Goal: Task Accomplishment & Management: Manage account settings

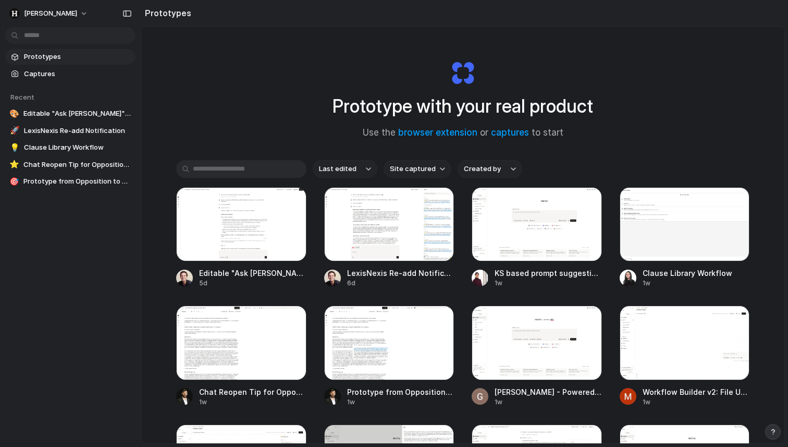
click at [57, 53] on span "Prototypes" at bounding box center [77, 57] width 107 height 10
click at [47, 78] on span "Captures" at bounding box center [77, 74] width 107 height 10
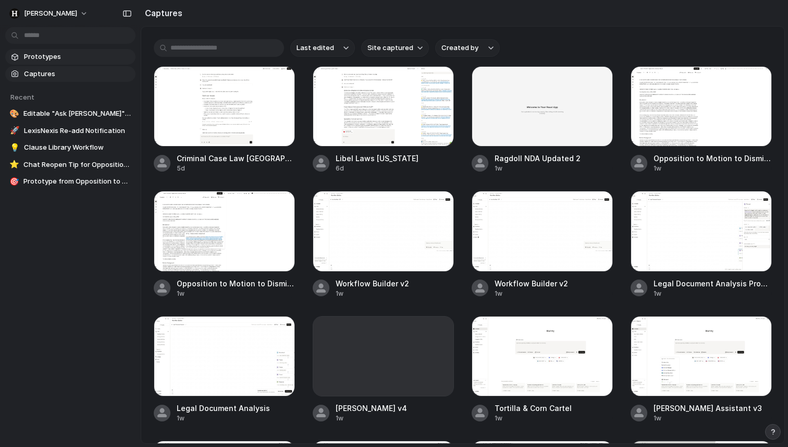
click at [73, 55] on span "Prototypes" at bounding box center [77, 57] width 107 height 10
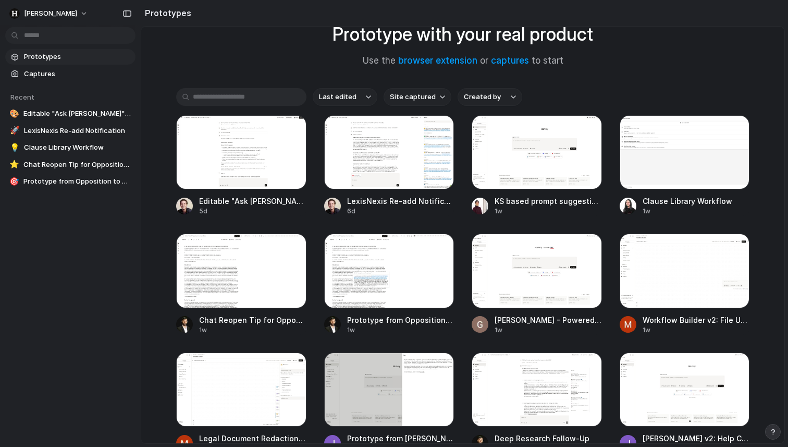
scroll to position [171, 0]
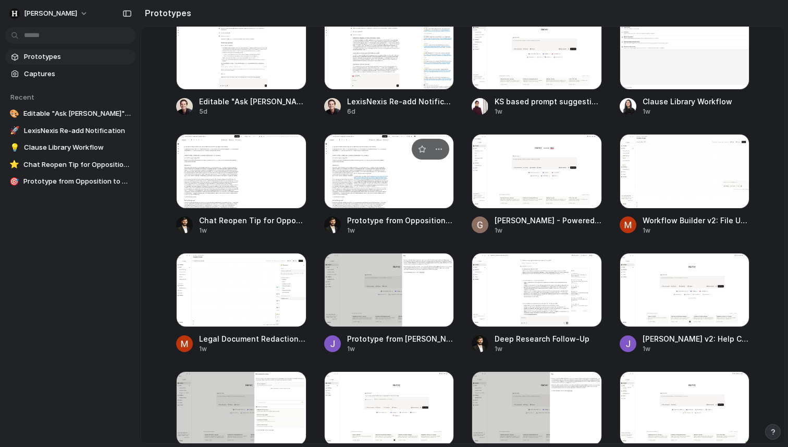
click at [355, 196] on div at bounding box center [389, 171] width 130 height 74
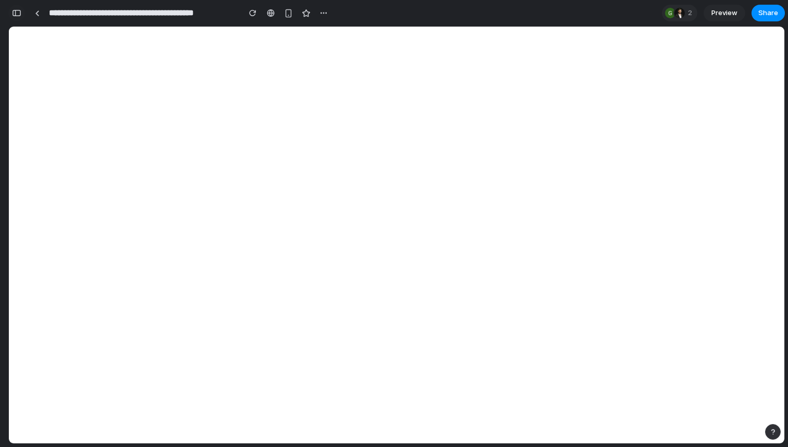
click at [23, 13] on button "button" at bounding box center [16, 13] width 17 height 17
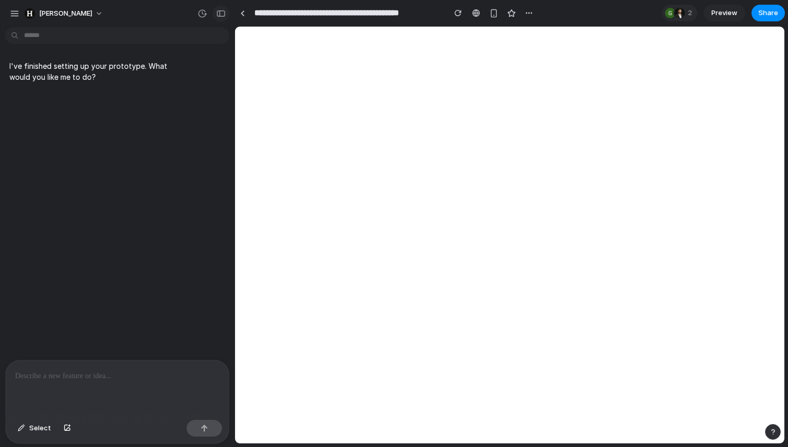
click at [222, 15] on div "button" at bounding box center [220, 13] width 9 height 7
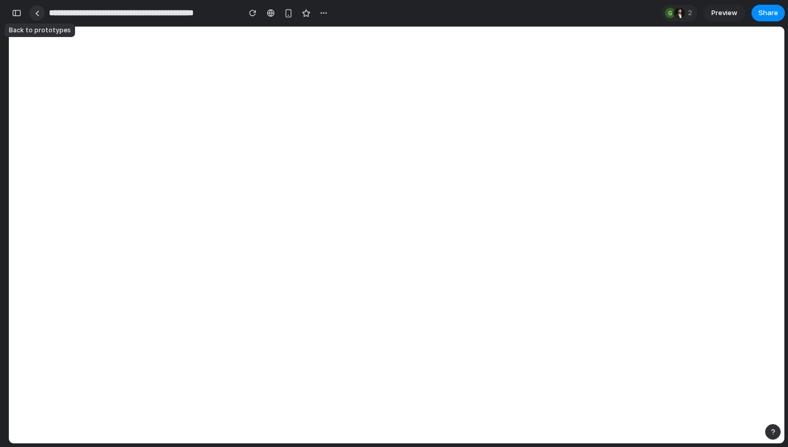
click at [35, 14] on div at bounding box center [37, 13] width 5 height 6
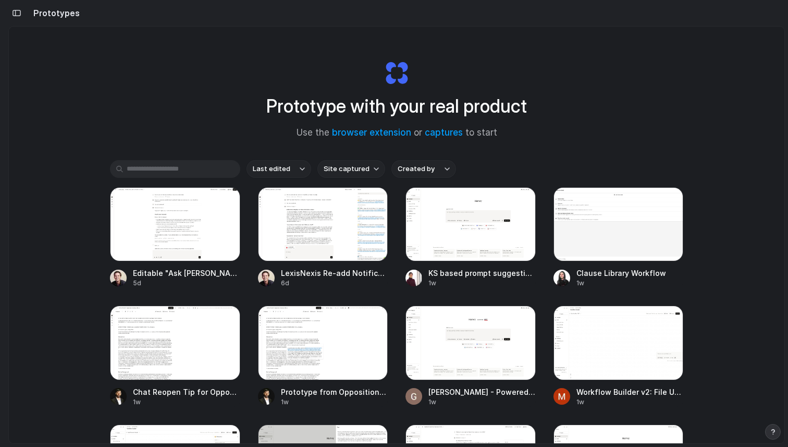
scroll to position [0, 9]
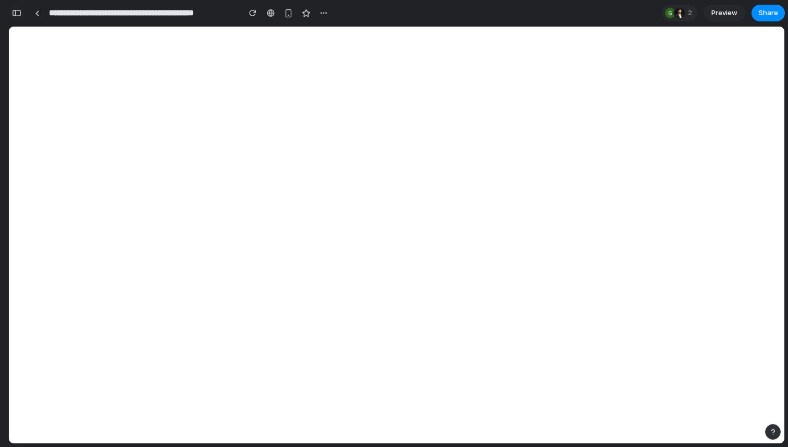
click at [17, 11] on div "button" at bounding box center [16, 12] width 9 height 7
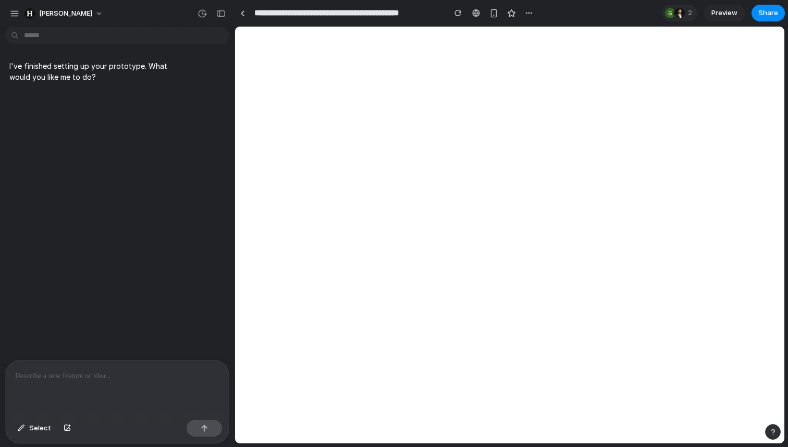
scroll to position [0, 0]
click at [16, 11] on div "button" at bounding box center [14, 13] width 9 height 9
click at [17, 15] on div "button" at bounding box center [14, 13] width 9 height 9
click at [224, 12] on div "button" at bounding box center [220, 13] width 9 height 7
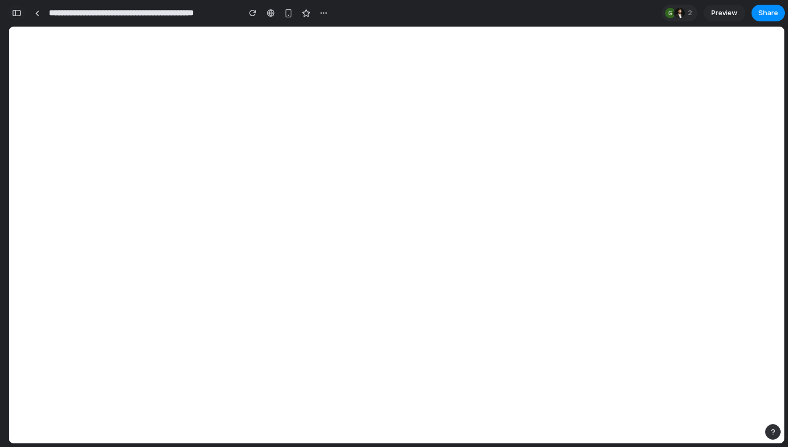
click at [18, 12] on div "button" at bounding box center [16, 12] width 9 height 7
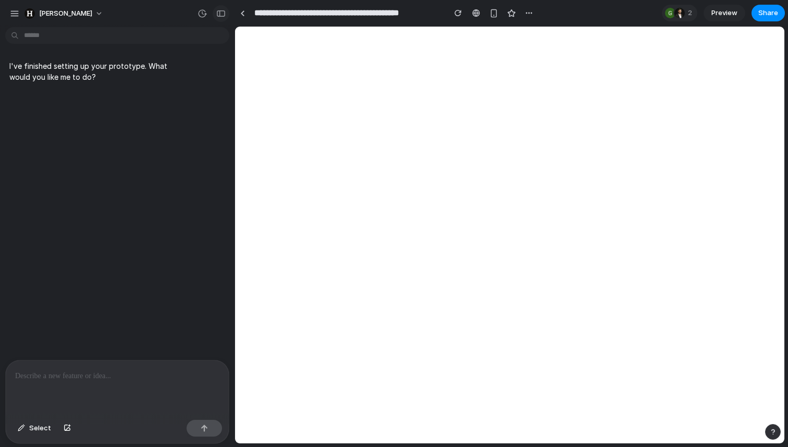
click at [221, 18] on button "button" at bounding box center [221, 13] width 17 height 17
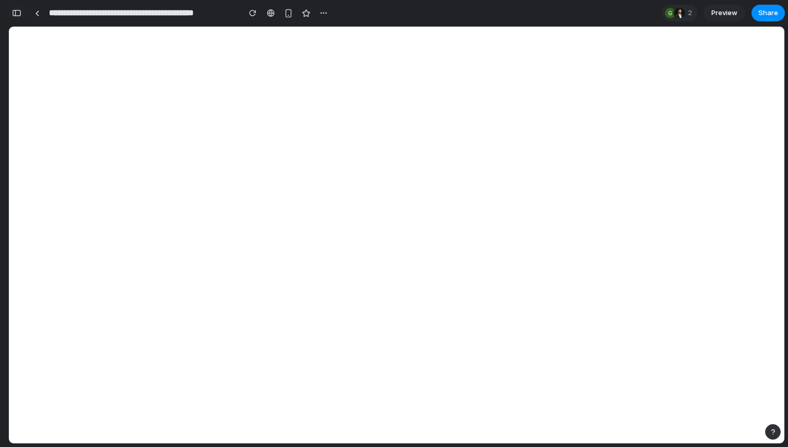
click at [16, 12] on div "button" at bounding box center [16, 12] width 9 height 7
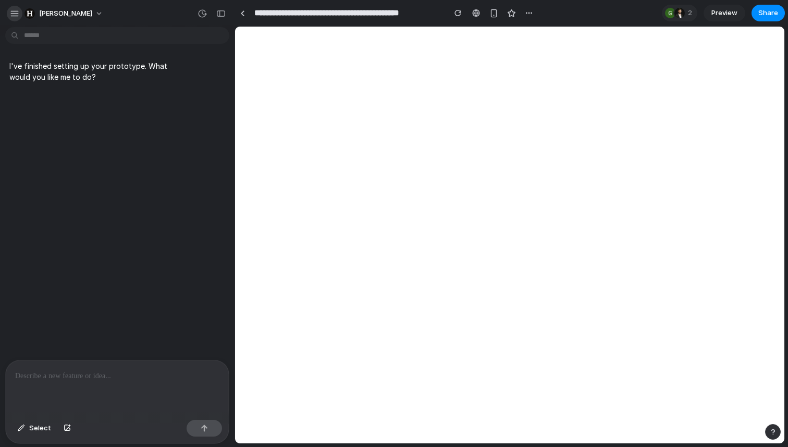
click at [18, 14] on div "button" at bounding box center [14, 13] width 9 height 9
click at [567, 10] on section "**********" at bounding box center [509, 13] width 550 height 26
click at [88, 269] on div "I've finished setting up your prototype. What would you like me to do?" at bounding box center [114, 195] width 228 height 328
click at [44, 429] on span "Select" at bounding box center [40, 428] width 22 height 10
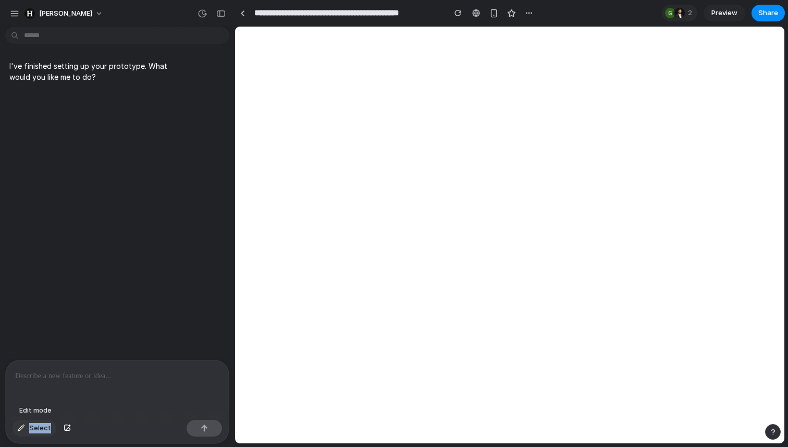
click at [44, 429] on span "Select" at bounding box center [40, 428] width 22 height 10
click at [47, 387] on div at bounding box center [117, 387] width 223 height 55
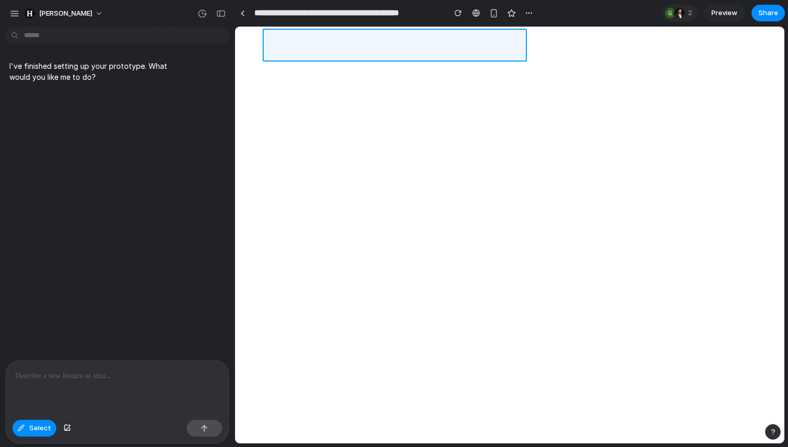
click at [460, 30] on div at bounding box center [510, 235] width 549 height 416
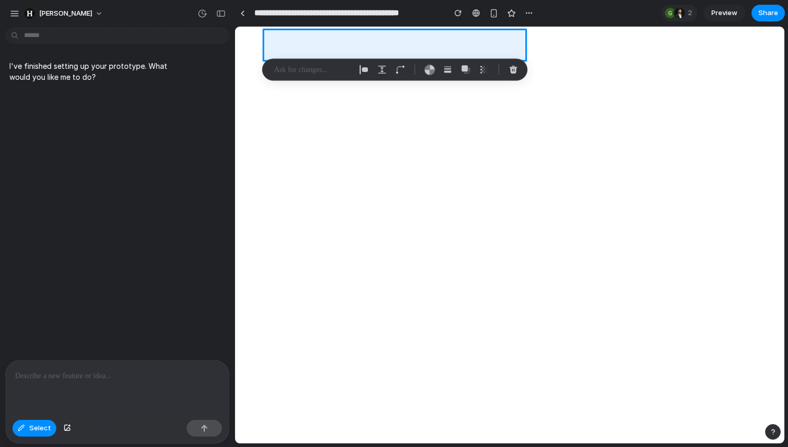
click at [155, 165] on div "I've finished setting up your prototype. What would you like me to do?" at bounding box center [114, 195] width 228 height 328
click at [29, 425] on button "Select" at bounding box center [35, 427] width 44 height 17
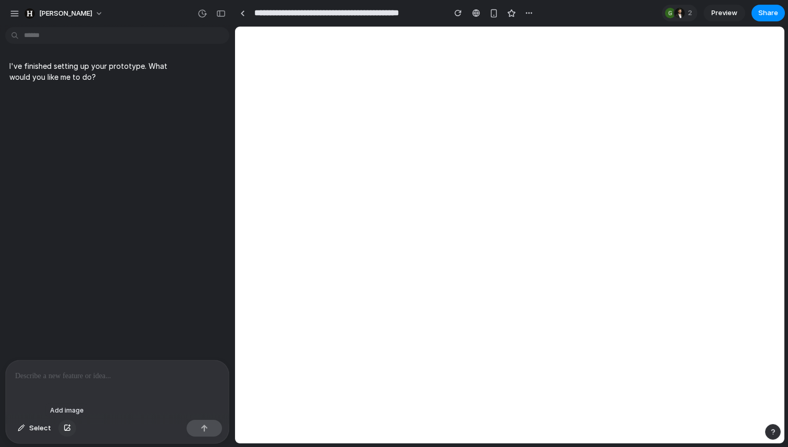
click at [64, 425] on div "button" at bounding box center [67, 428] width 7 height 6
click at [31, 430] on span "Select" at bounding box center [40, 428] width 22 height 10
click at [35, 422] on button "Select" at bounding box center [35, 427] width 44 height 17
click at [20, 13] on div "[PERSON_NAME]" at bounding box center [58, 13] width 99 height 17
click at [42, 9] on span "[PERSON_NAME]" at bounding box center [65, 13] width 53 height 10
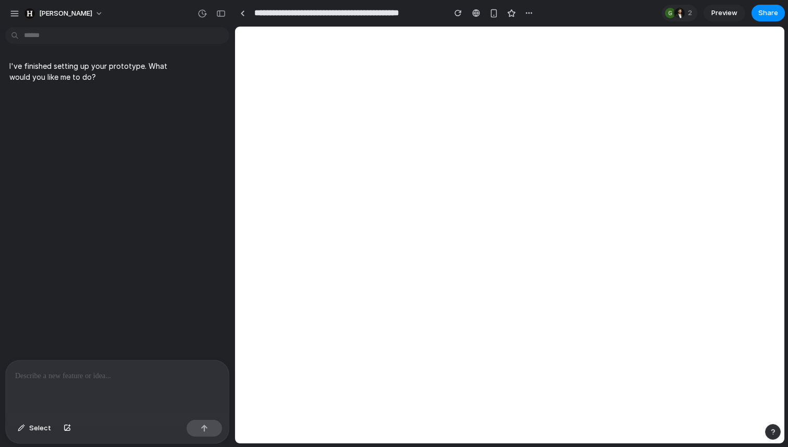
click at [9, 12] on div "Settings Invite members Change theme Sign out" at bounding box center [394, 223] width 788 height 447
click at [14, 11] on div "button" at bounding box center [14, 13] width 9 height 9
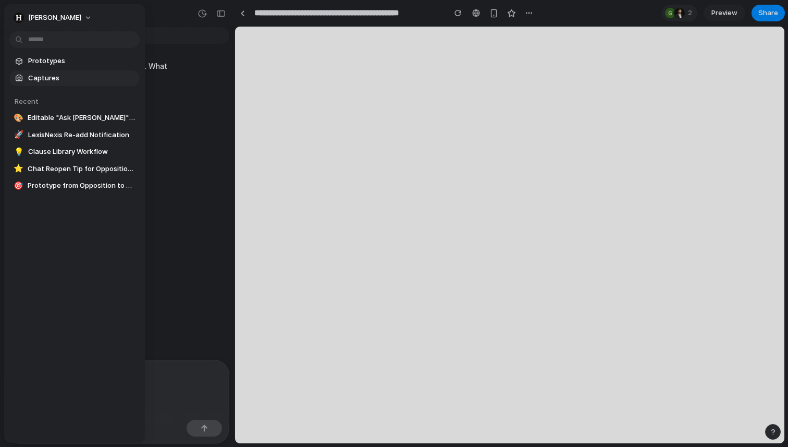
click at [48, 80] on span "Captures" at bounding box center [81, 78] width 107 height 10
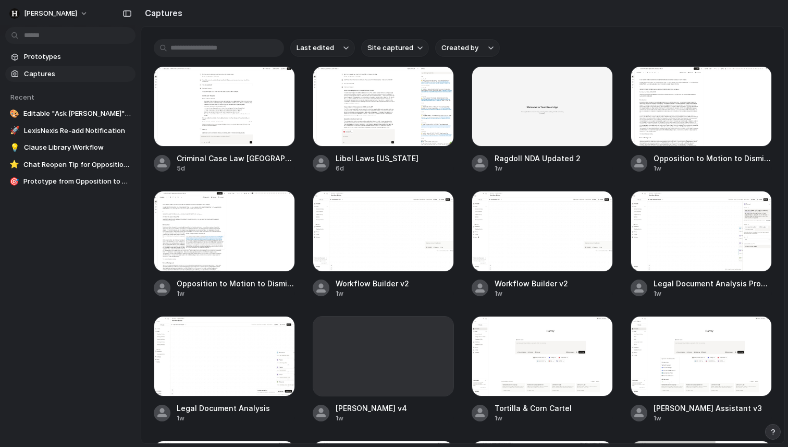
click at [560, 33] on div "Last edited Site captured Created by Criminal Case Law AZ & TX 5d Libel Laws [U…" at bounding box center [462, 235] width 643 height 416
click at [214, 22] on section "Captures" at bounding box center [463, 13] width 644 height 26
click at [25, 14] on span "[PERSON_NAME]" at bounding box center [50, 13] width 53 height 10
click at [67, 263] on div "Settings Invite members Change theme Sign out" at bounding box center [394, 223] width 788 height 447
click at [67, 72] on span "Captures" at bounding box center [77, 74] width 107 height 10
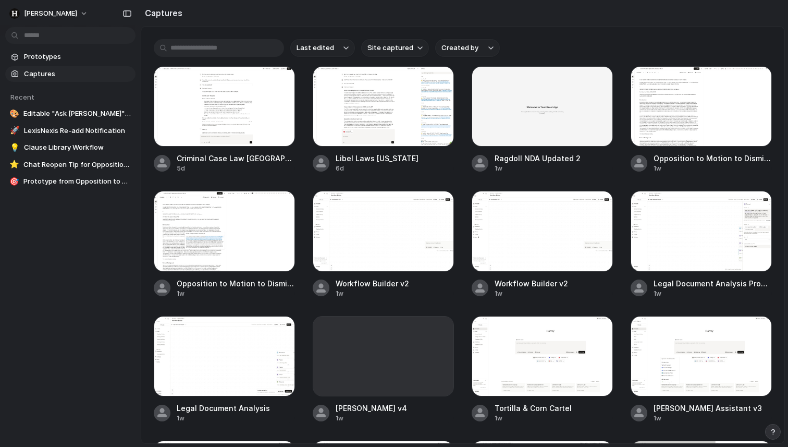
click at [57, 284] on div "Prototypes Captures Recent 🎨 Editable "Ask [PERSON_NAME]" Box for Criminal Case…" at bounding box center [70, 163] width 141 height 326
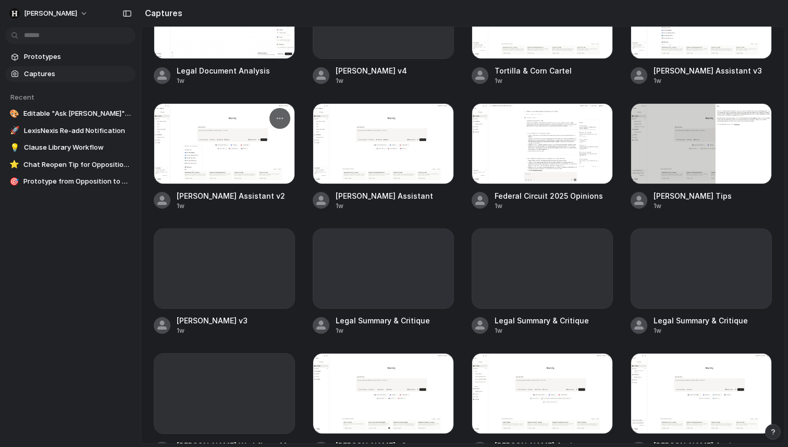
scroll to position [345, 0]
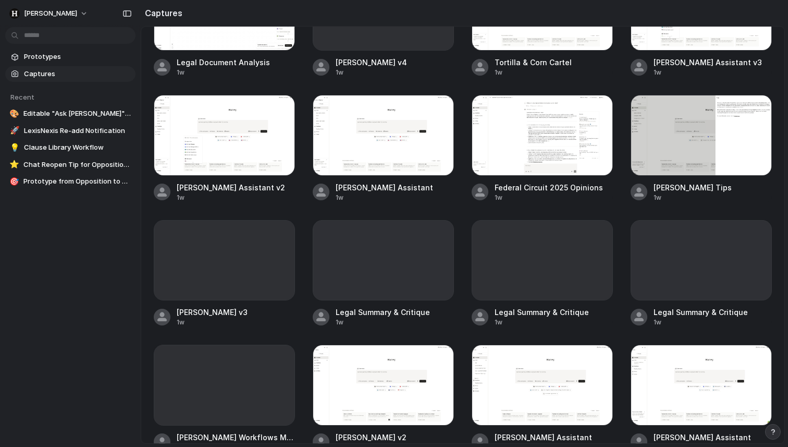
click at [123, 272] on div "Prototypes Captures Recent 🎨 Editable "Ask [PERSON_NAME]" Box for Criminal Case…" at bounding box center [70, 163] width 141 height 326
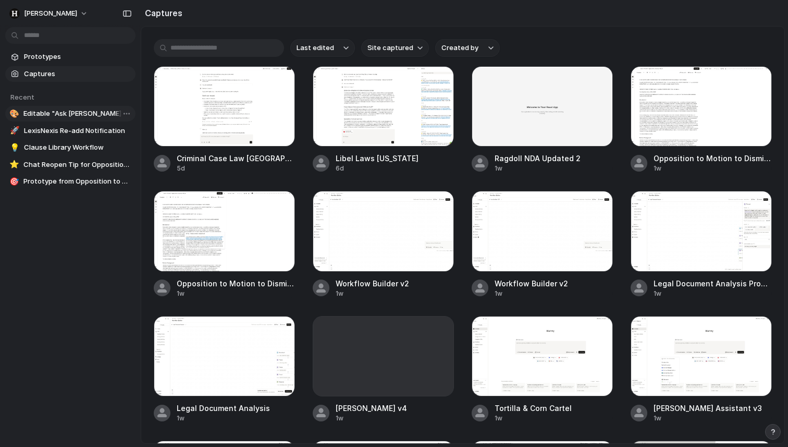
click at [51, 109] on span "Editable "Ask [PERSON_NAME]" Box for Criminal Case Law" at bounding box center [77, 113] width 108 height 10
click at [502, 24] on section "Captures" at bounding box center [463, 13] width 644 height 26
click at [49, 10] on button "[PERSON_NAME]" at bounding box center [49, 13] width 88 height 17
click at [38, 37] on span "Settings" at bounding box center [38, 37] width 29 height 10
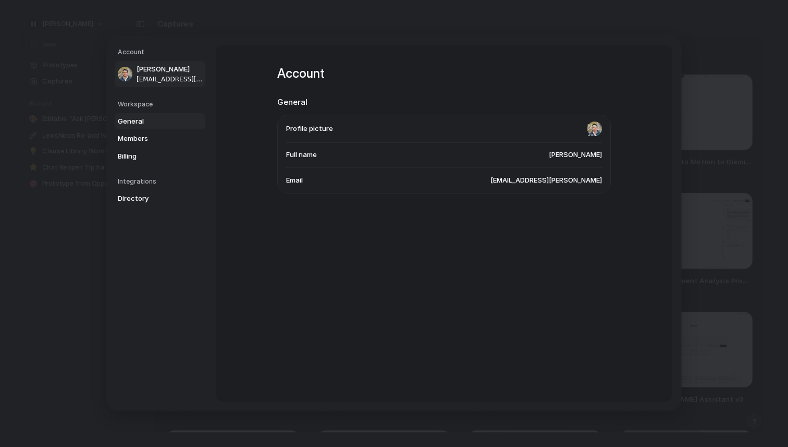
click at [162, 118] on span "General" at bounding box center [151, 121] width 67 height 10
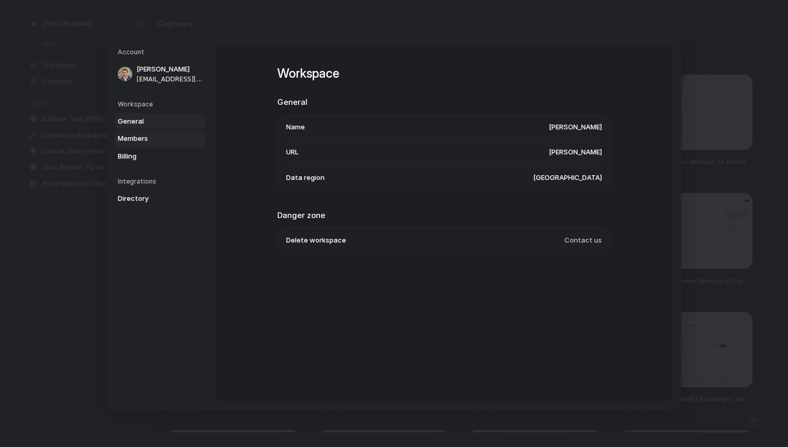
click at [160, 132] on link "Members" at bounding box center [160, 138] width 91 height 17
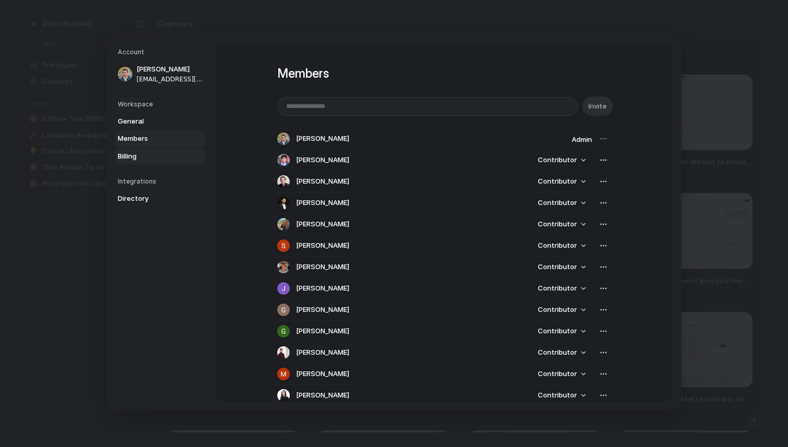
click at [157, 152] on span "Billing" at bounding box center [151, 156] width 67 height 10
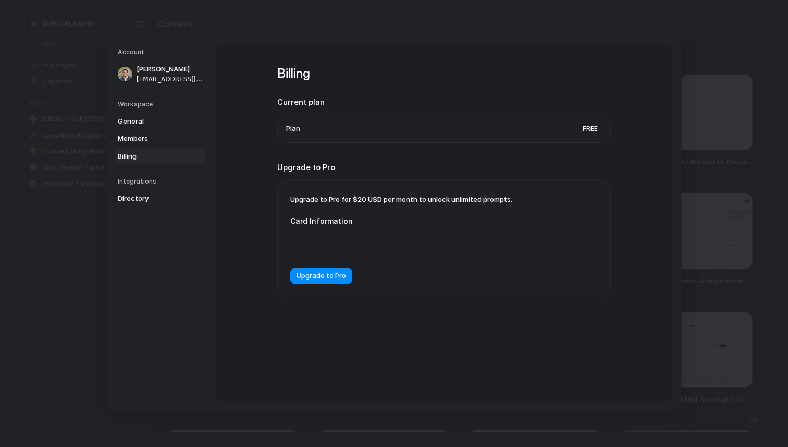
click at [246, 132] on div "Billing Current plan Plan Free Upgrade to Pro Upgrade to Pro for $20 USD per mo…" at bounding box center [444, 223] width 456 height 356
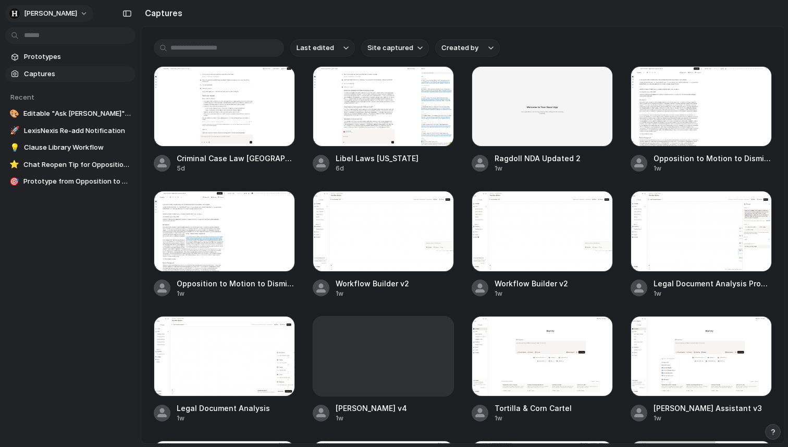
click at [44, 9] on span "[PERSON_NAME]" at bounding box center [50, 13] width 53 height 10
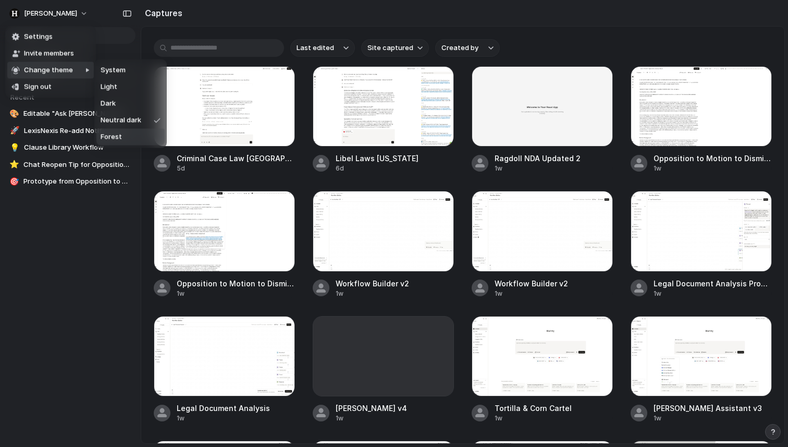
click at [126, 134] on li "Forest" at bounding box center [130, 137] width 68 height 17
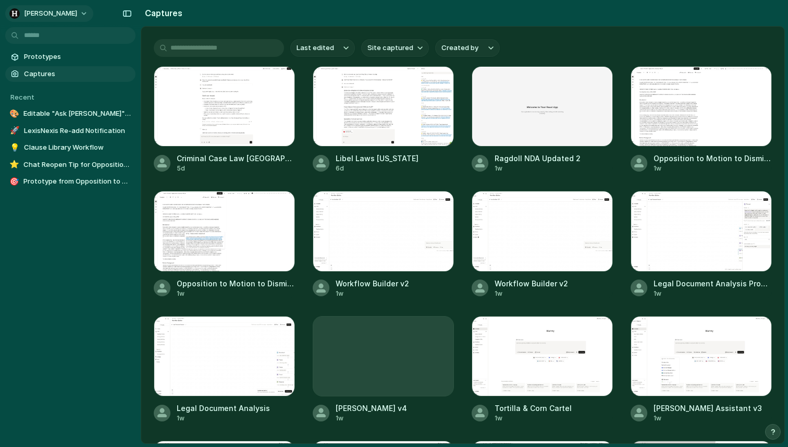
click at [44, 15] on span "[PERSON_NAME]" at bounding box center [50, 13] width 53 height 10
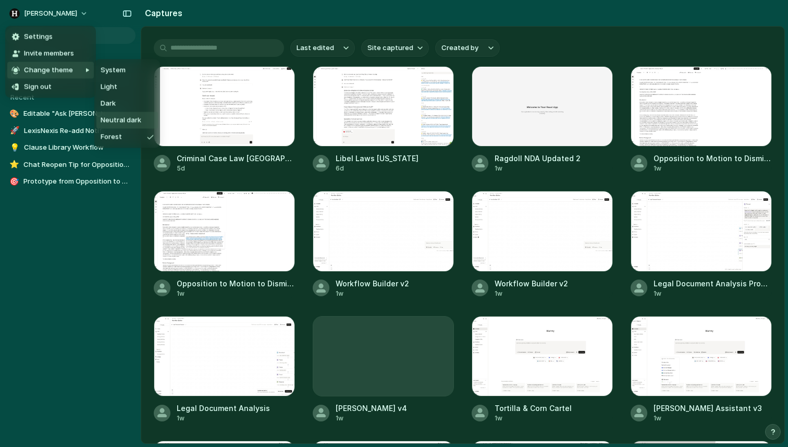
click at [118, 115] on span "Neutral dark" at bounding box center [121, 120] width 41 height 10
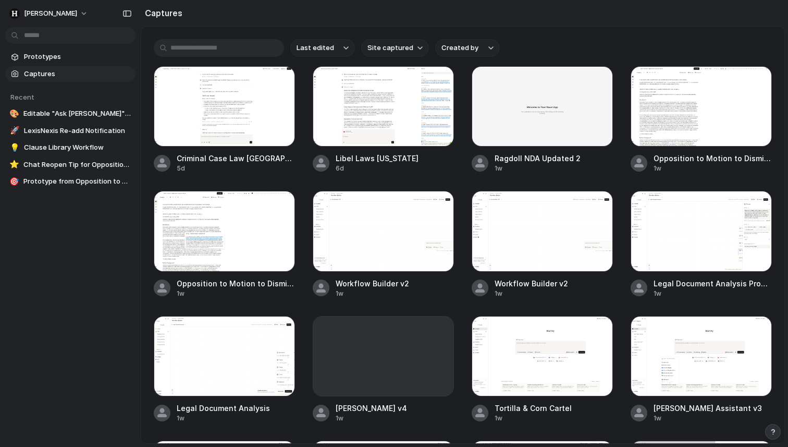
click at [45, 251] on div "Prototypes Captures Recent 🎨 Editable "Ask [PERSON_NAME]" Box for Criminal Case…" at bounding box center [70, 163] width 141 height 326
click at [382, 16] on section "Captures" at bounding box center [463, 13] width 644 height 26
click at [72, 239] on div "Prototypes Captures Recent 🎨 Editable "Ask [PERSON_NAME]" Box for Criminal Case…" at bounding box center [70, 163] width 141 height 326
click at [51, 56] on span "Prototypes" at bounding box center [77, 57] width 107 height 10
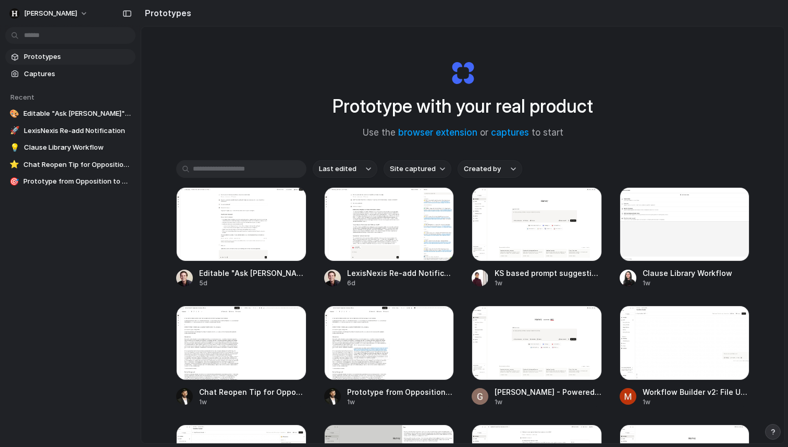
click at [283, 70] on div "Prototype with your real product Use the browser extension or captures to start" at bounding box center [462, 95] width 417 height 113
click at [130, 14] on div "button" at bounding box center [126, 13] width 9 height 7
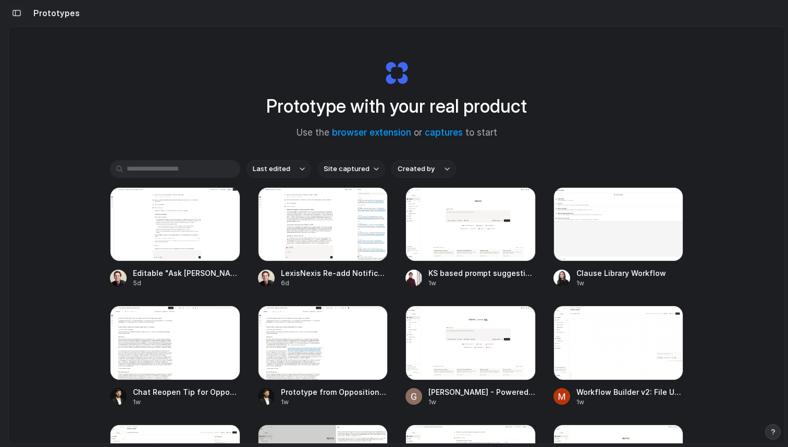
click at [20, 11] on div "button" at bounding box center [16, 12] width 9 height 7
